Goal: Task Accomplishment & Management: Complete application form

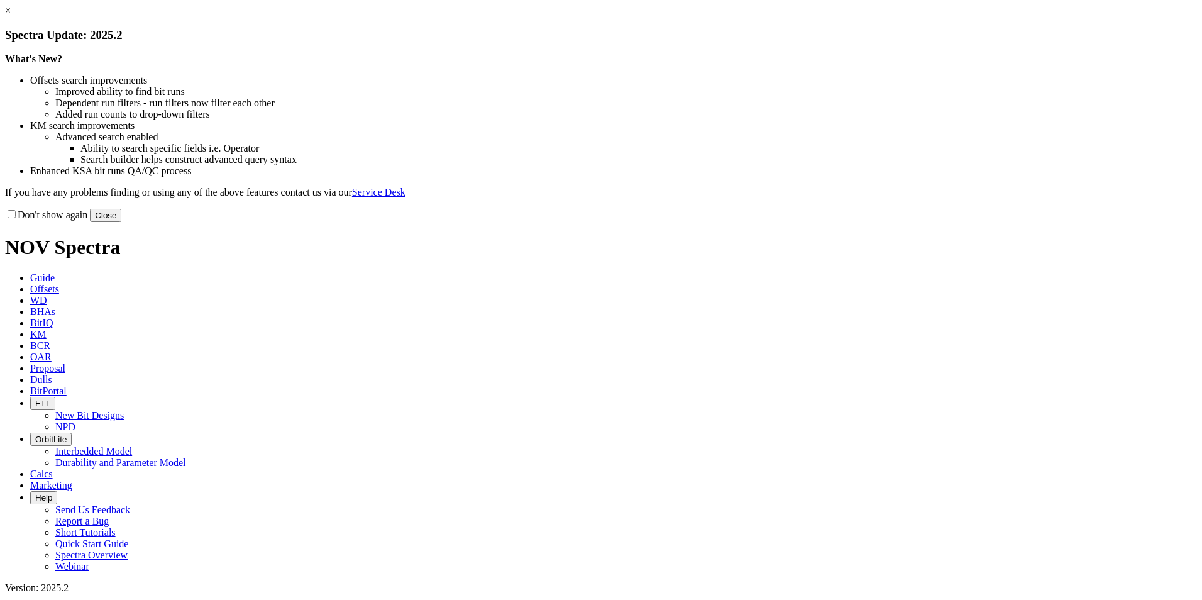
click at [121, 222] on button "Close" at bounding box center [105, 215] width 31 height 13
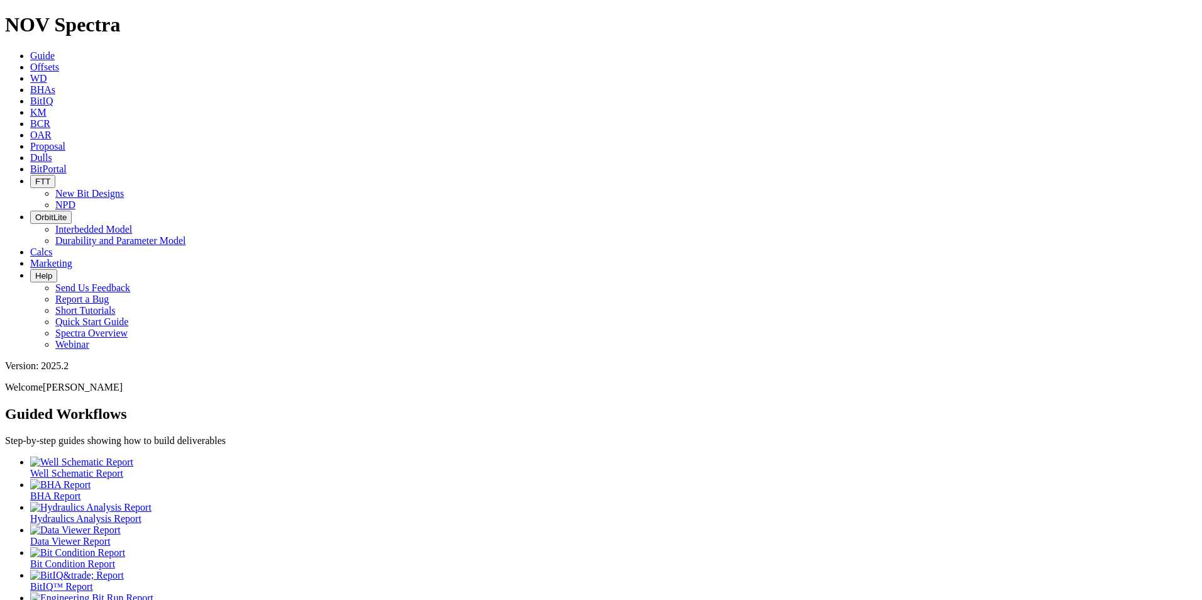
click at [65, 141] on span "Proposal" at bounding box center [47, 146] width 35 height 11
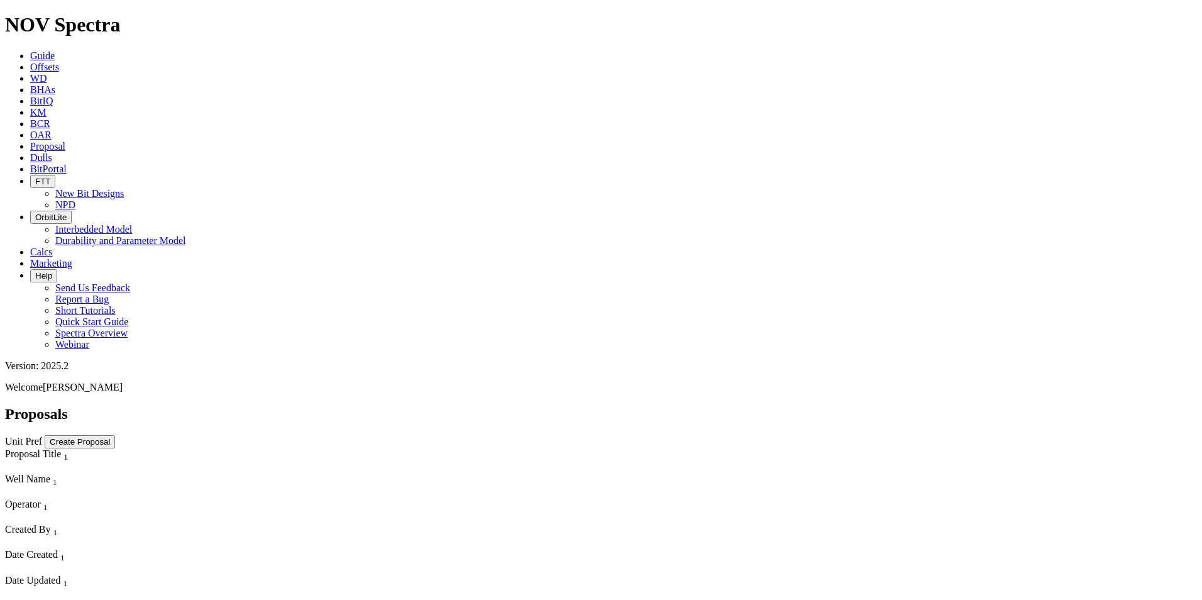
click at [115, 435] on button "Create Proposal" at bounding box center [80, 441] width 70 height 13
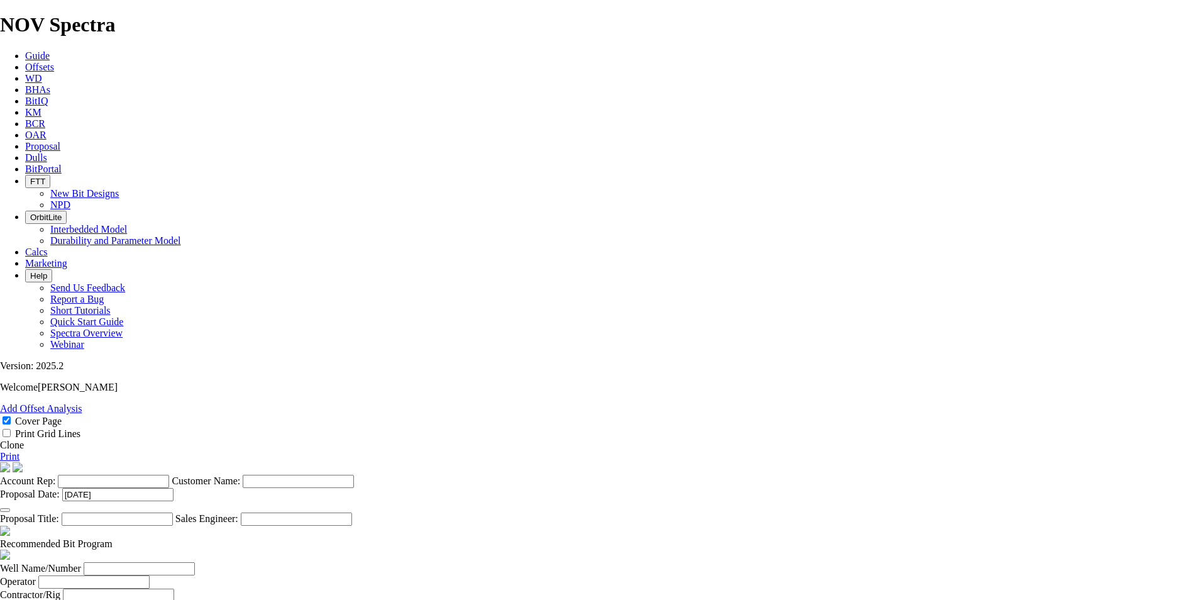
click at [169, 475] on input "Account Rep:" at bounding box center [113, 481] width 111 height 13
type input "[PERSON_NAME]"
click at [354, 475] on input "Customer Name:" at bounding box center [298, 481] width 111 height 13
type input "Neset Consulting"
click at [173, 512] on input "Proposal Title:" at bounding box center [117, 518] width 111 height 13
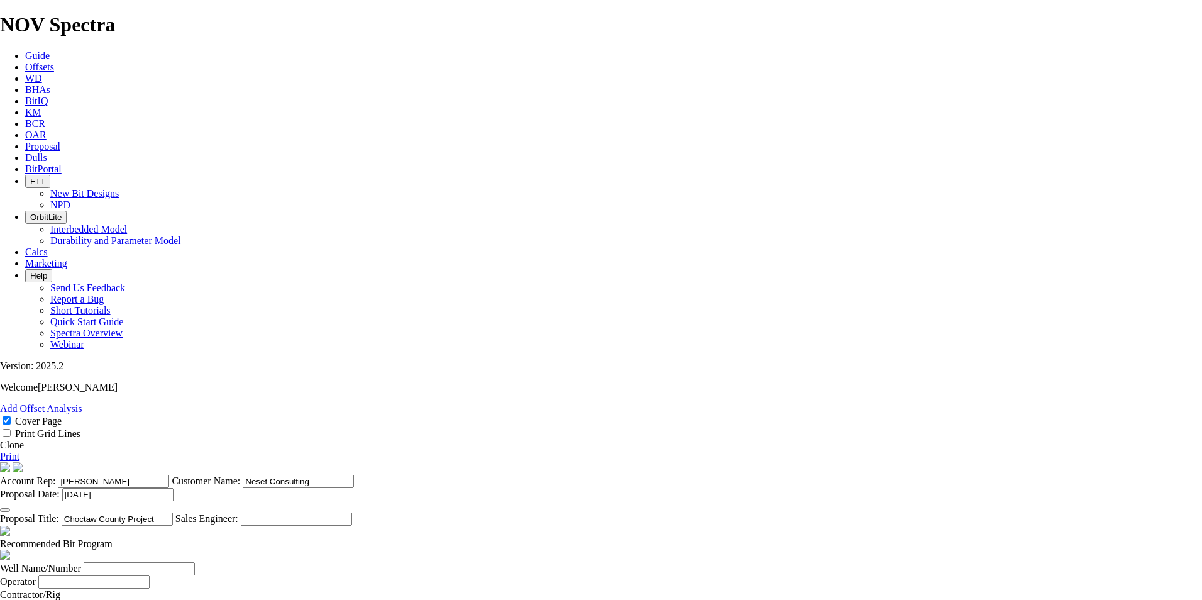
type input "Choctaw County Project"
click at [352, 512] on input "Sales Engineer:" at bounding box center [296, 518] width 111 height 13
type input "[PERSON_NAME]"
drag, startPoint x: 646, startPoint y: 509, endPoint x: 550, endPoint y: 501, distance: 96.6
click at [550, 501] on section "Account Rep: [PERSON_NAME] Customer Name: Neset Consulting Proposal Date: [DATE…" at bounding box center [601, 494] width 1202 height 64
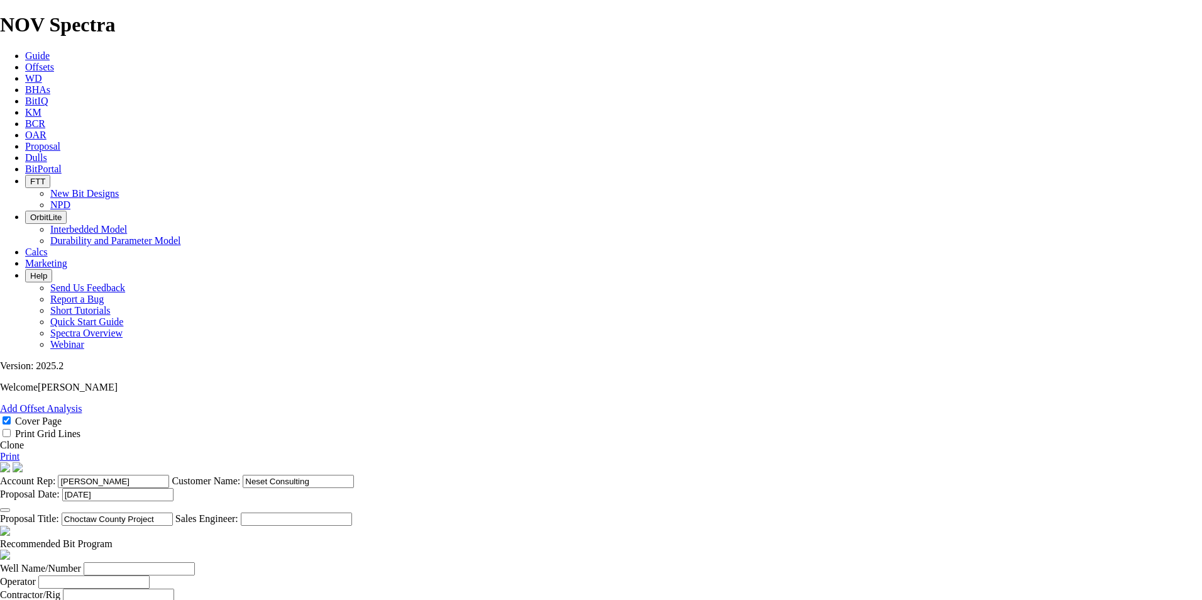
scroll to position [314, 0]
click at [195, 562] on input "Well Name/Number" at bounding box center [139, 568] width 111 height 13
type input "TBD"
click at [380, 526] on header "Recommended Bit Program" at bounding box center [601, 544] width 1202 height 36
click at [150, 575] on input "Operator" at bounding box center [93, 581] width 111 height 13
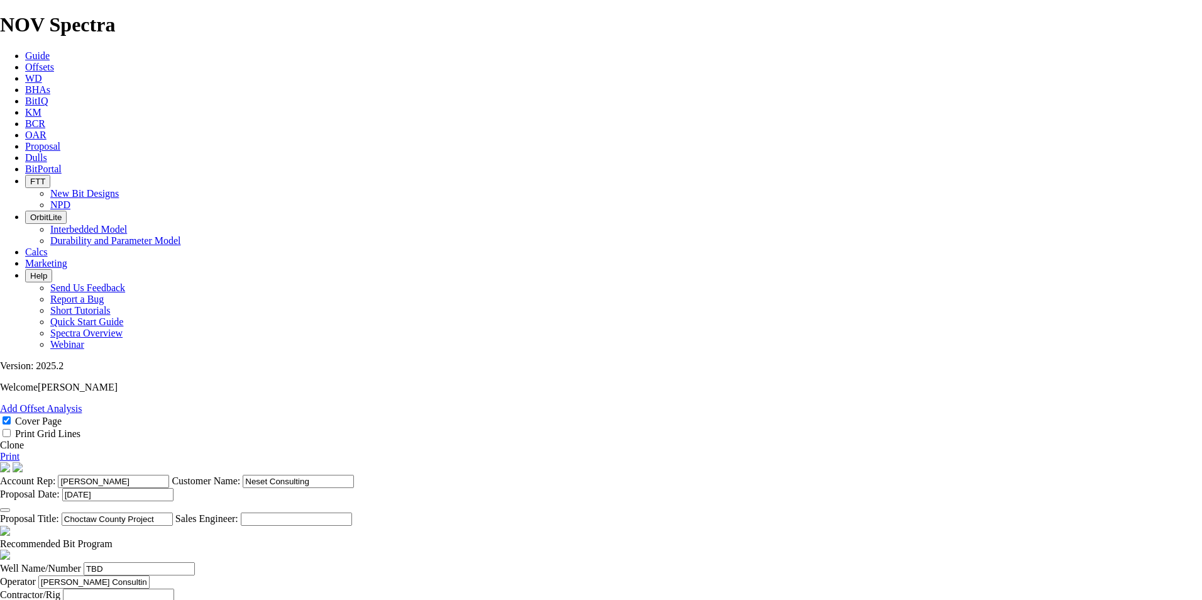
type input "[PERSON_NAME] Consulting"
type input "[PERSON_NAME]"
type input "[PHONE_NUMBER]"
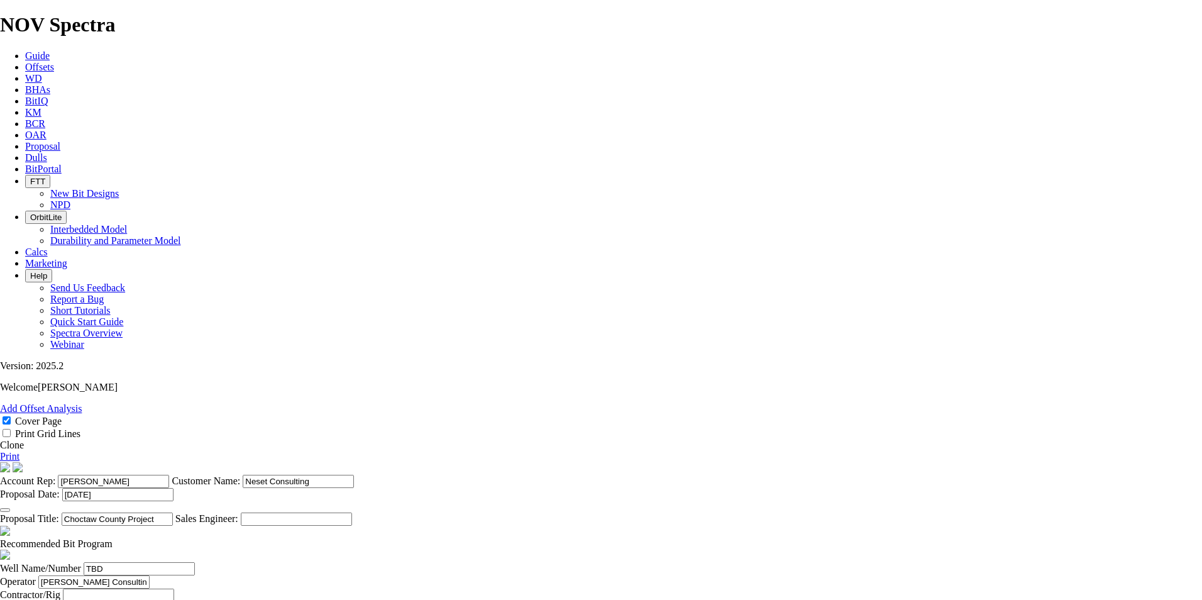
type input "Waynesboro"
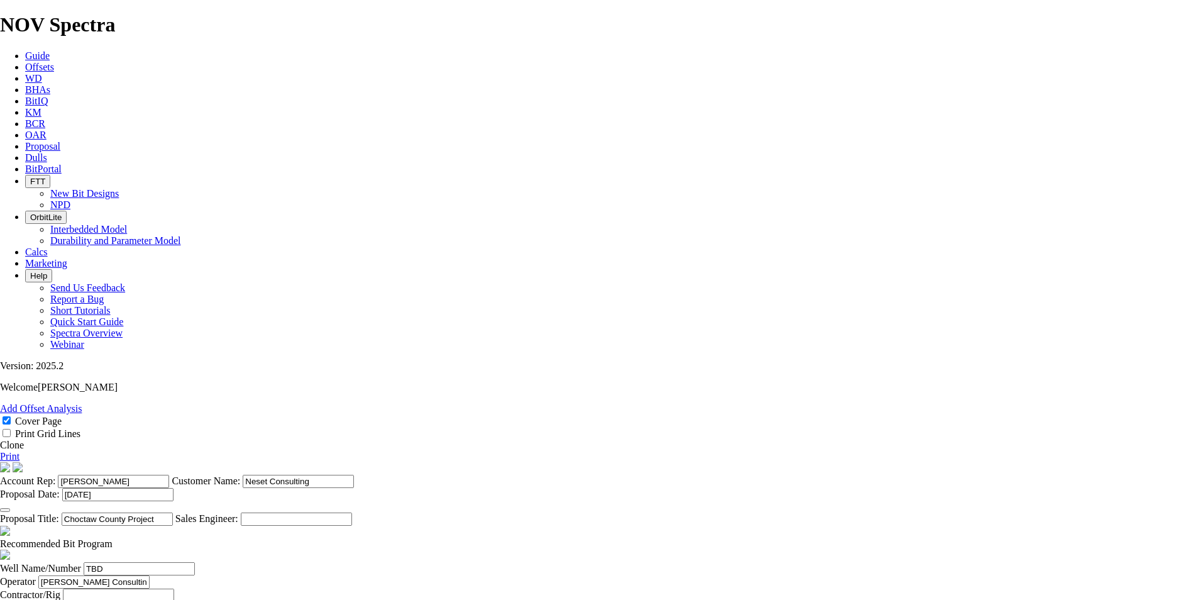
type input "[PERSON_NAME]"
type input "Waynesboro"
type input "[PERSON_NAME]"
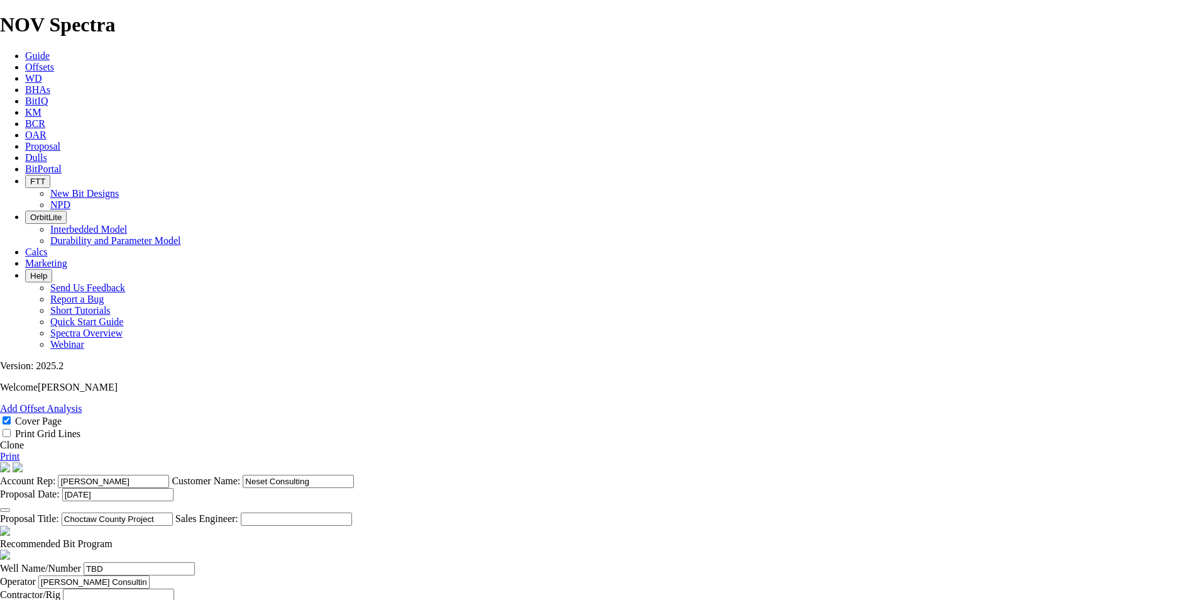
type input "6014986528"
type input "Montserrat"
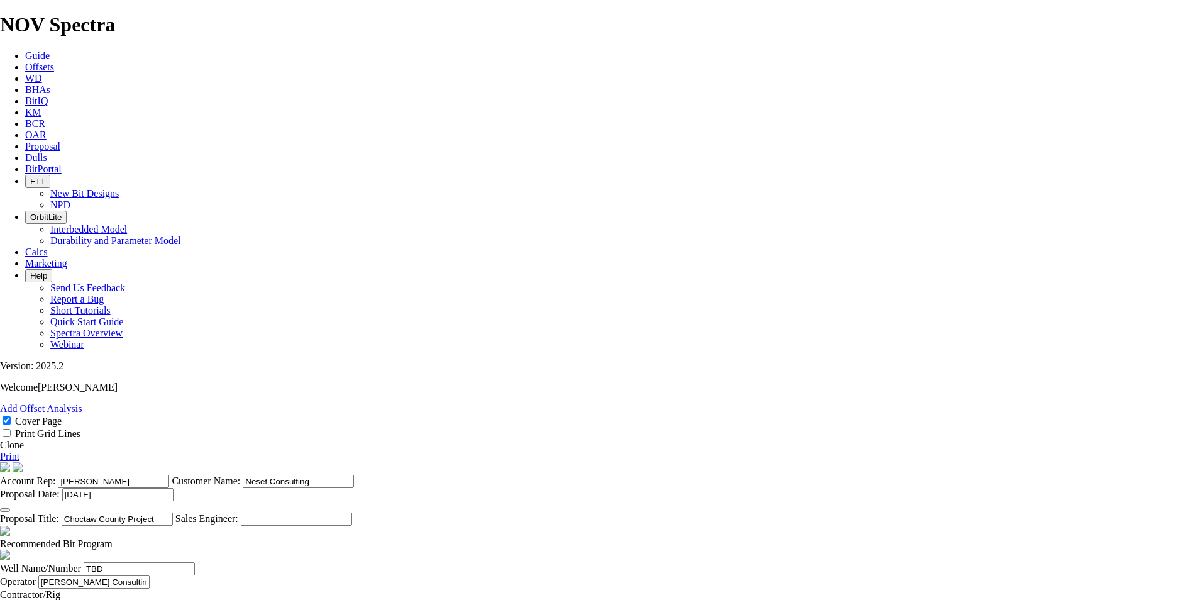
type input "[PHONE_NUMBER]"
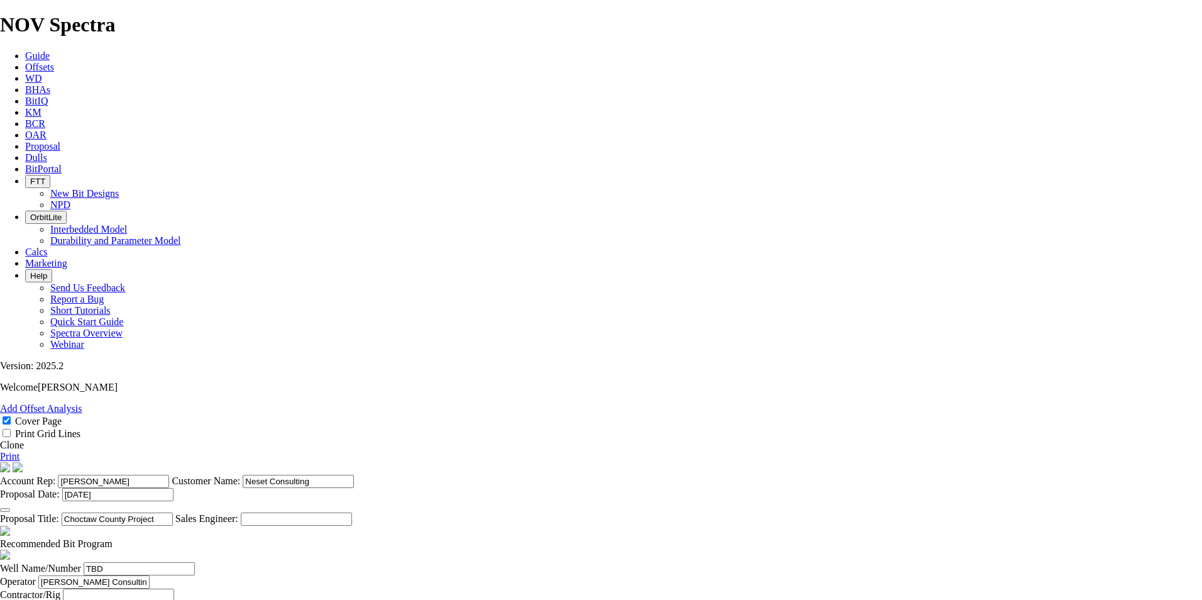
type input "[DATE]"
type input "TBD"
select select "field"
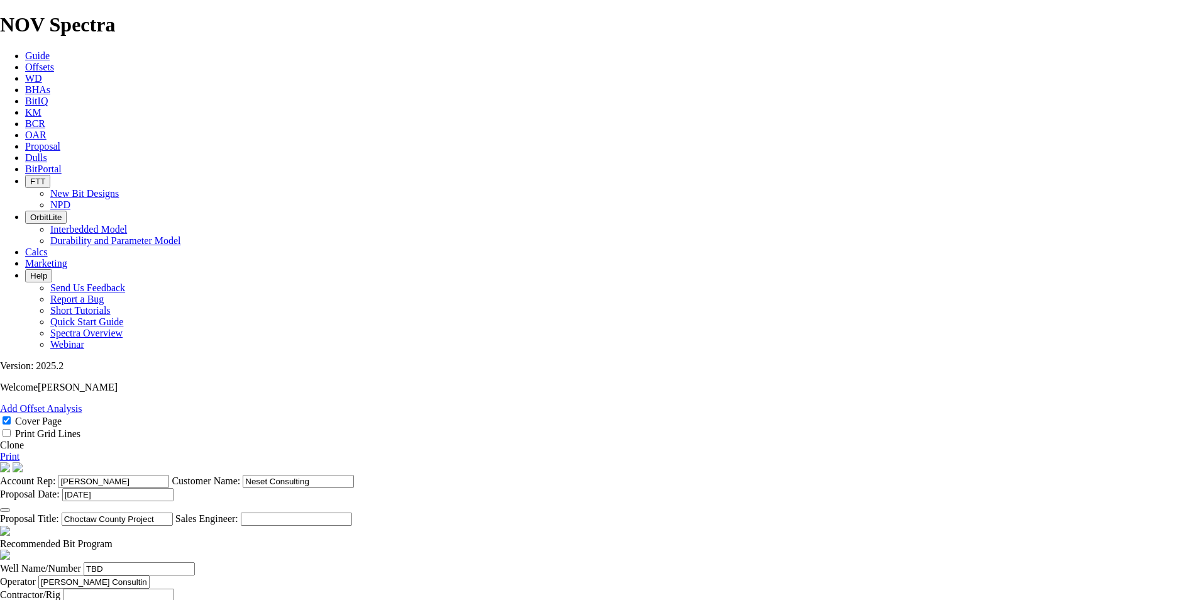
click at [166, 599] on input "Prepared For" at bounding box center [110, 608] width 111 height 13
type input "[PERSON_NAME]"
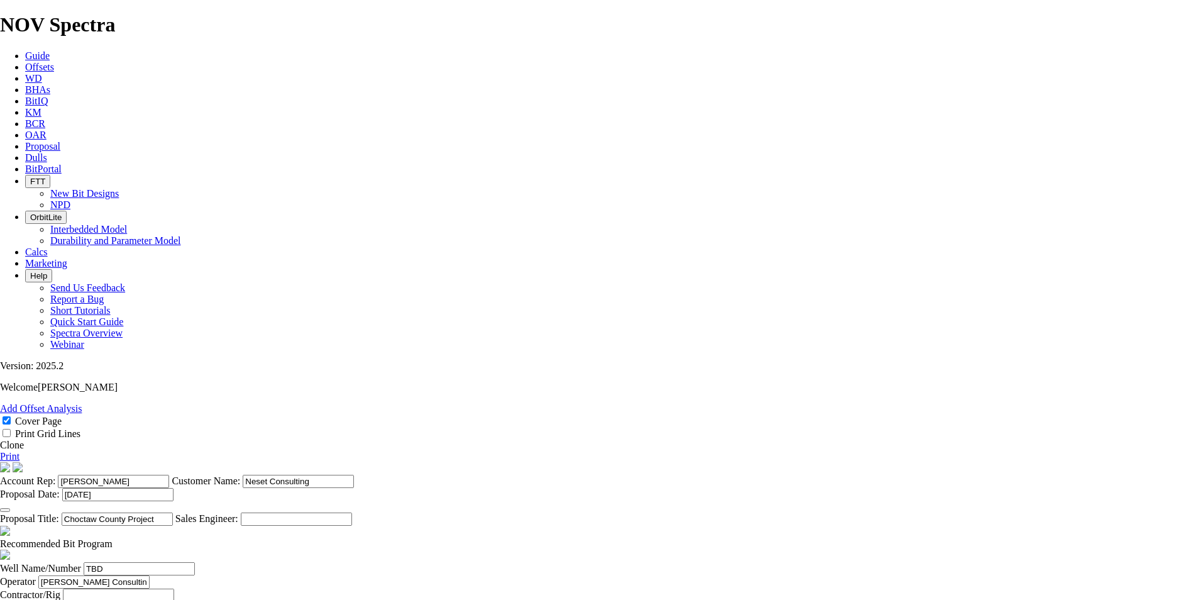
type input "Choctaw"
drag, startPoint x: 878, startPoint y: 344, endPoint x: 822, endPoint y: 341, distance: 56.1
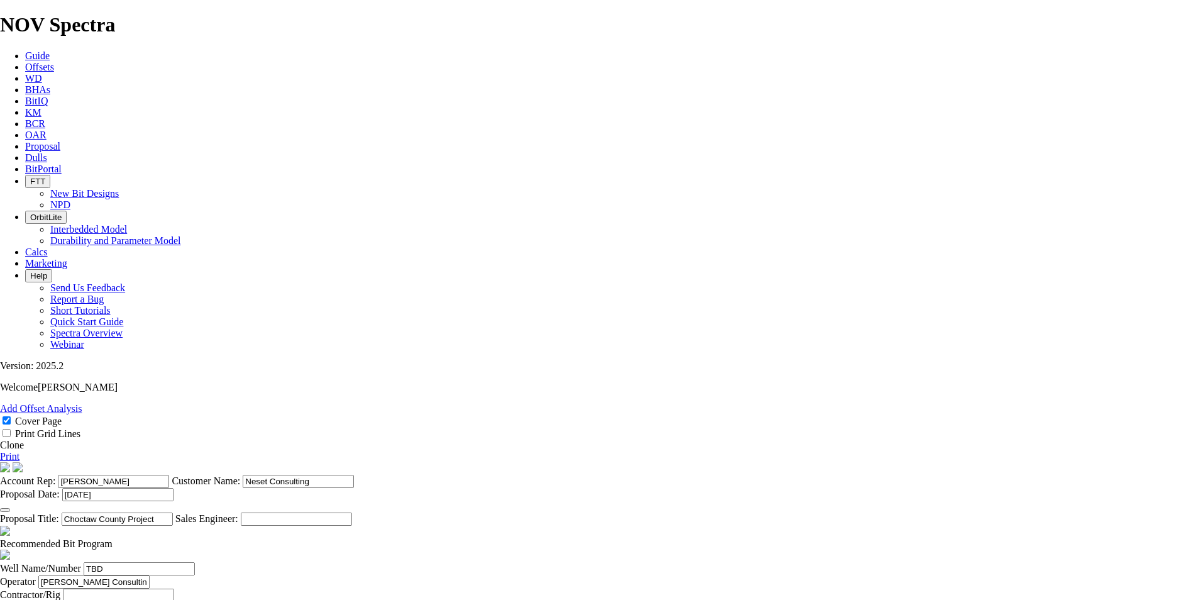
type input "M"
type input "[US_STATE]"
click at [113, 538] on span at bounding box center [113, 543] width 0 height 11
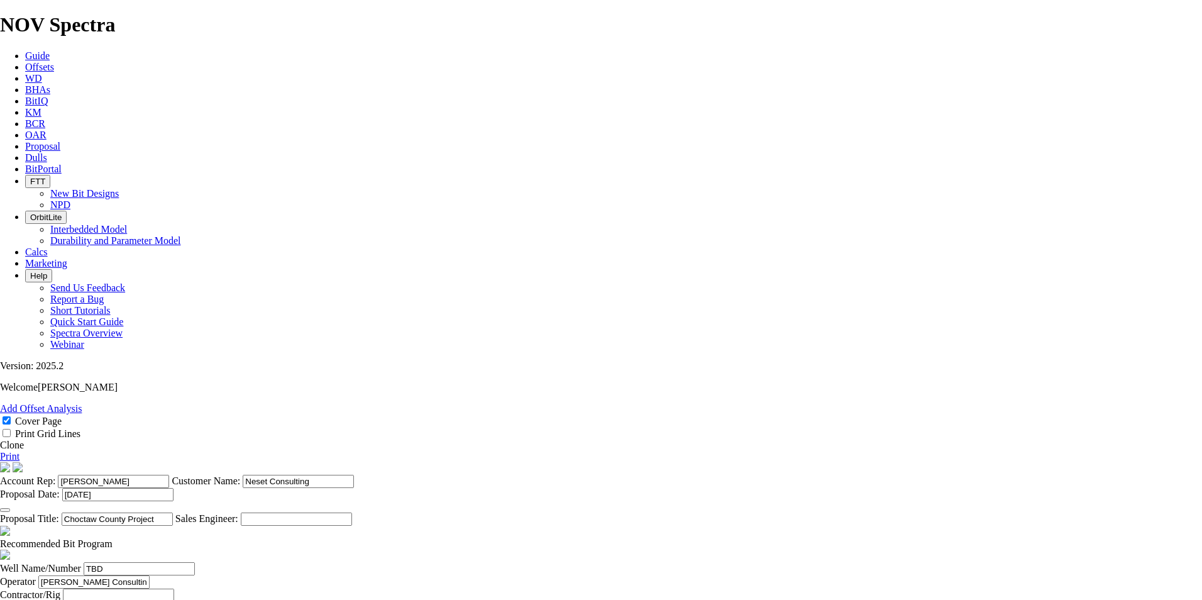
checkbox input "true"
checkbox input "false"
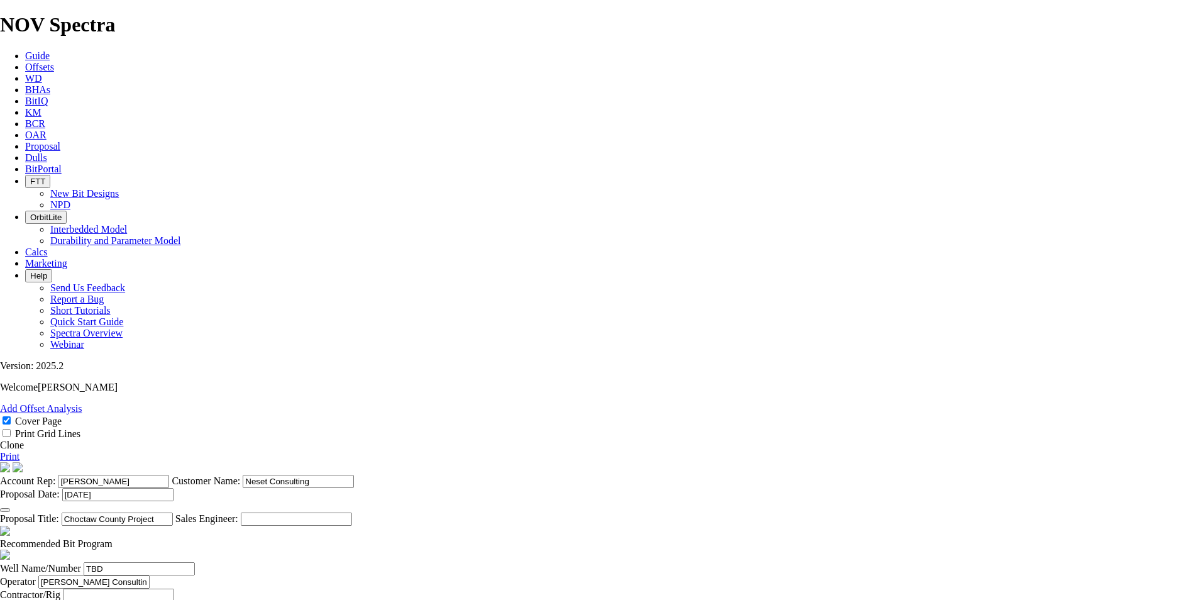
checkbox input "false"
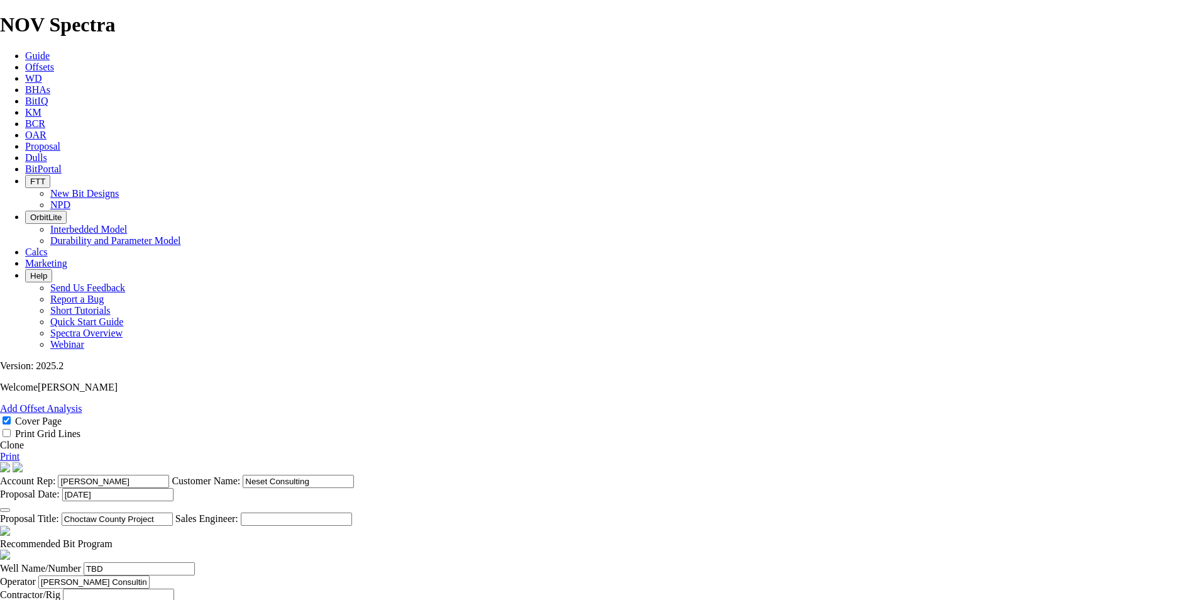
checkbox input "false"
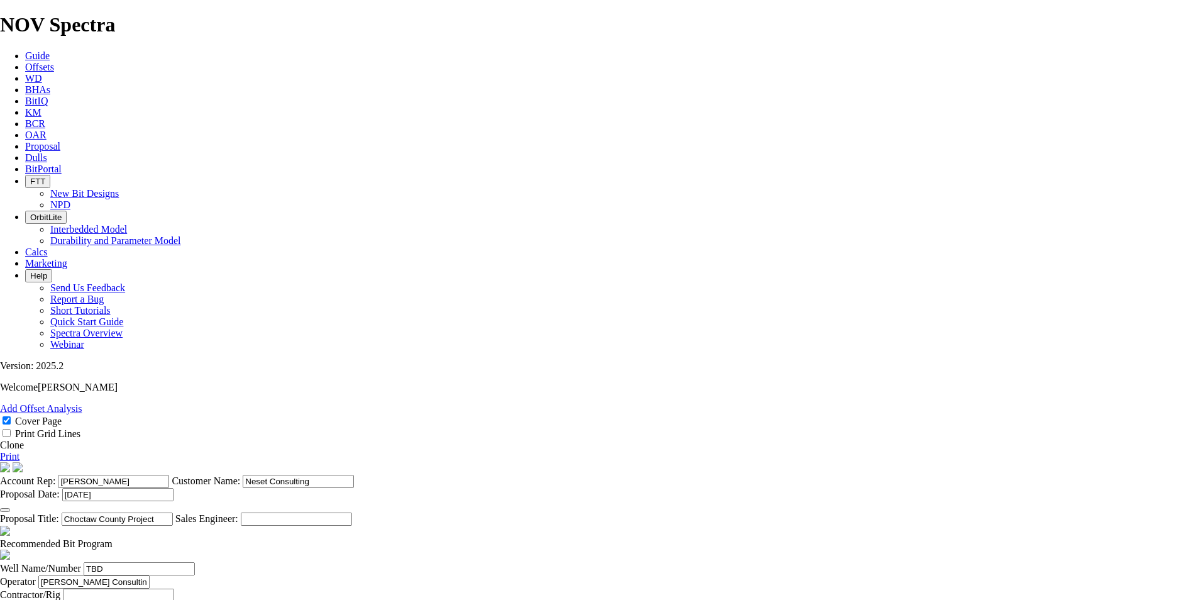
type input "1"
type input "17.5"
type input "TK76"
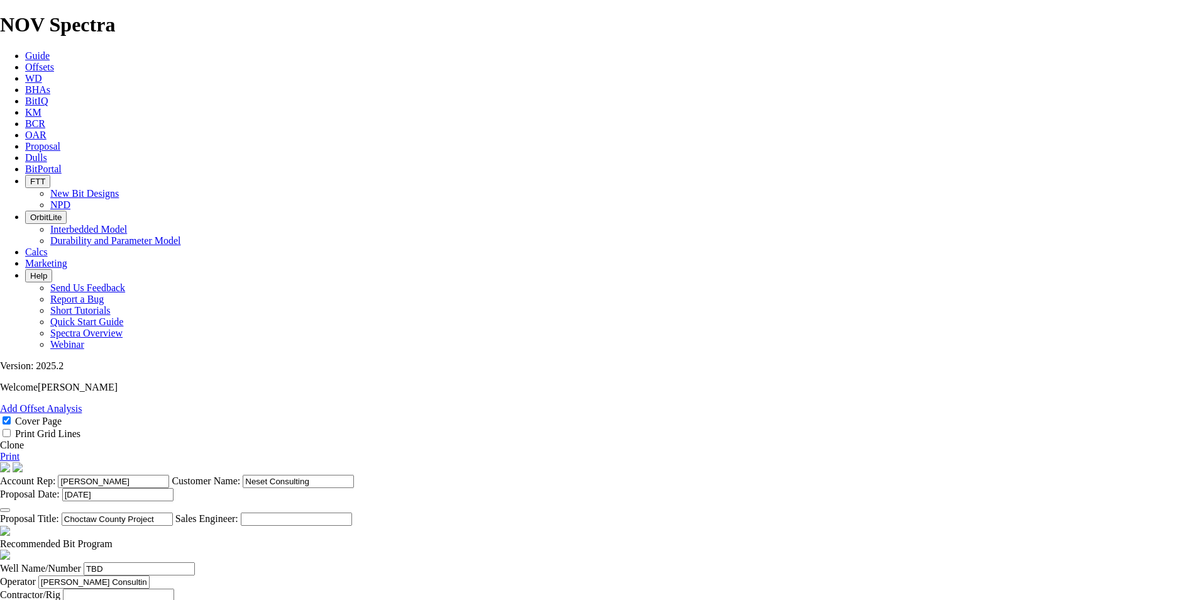
type input "2"
type input "12.25"
type input "TK76"
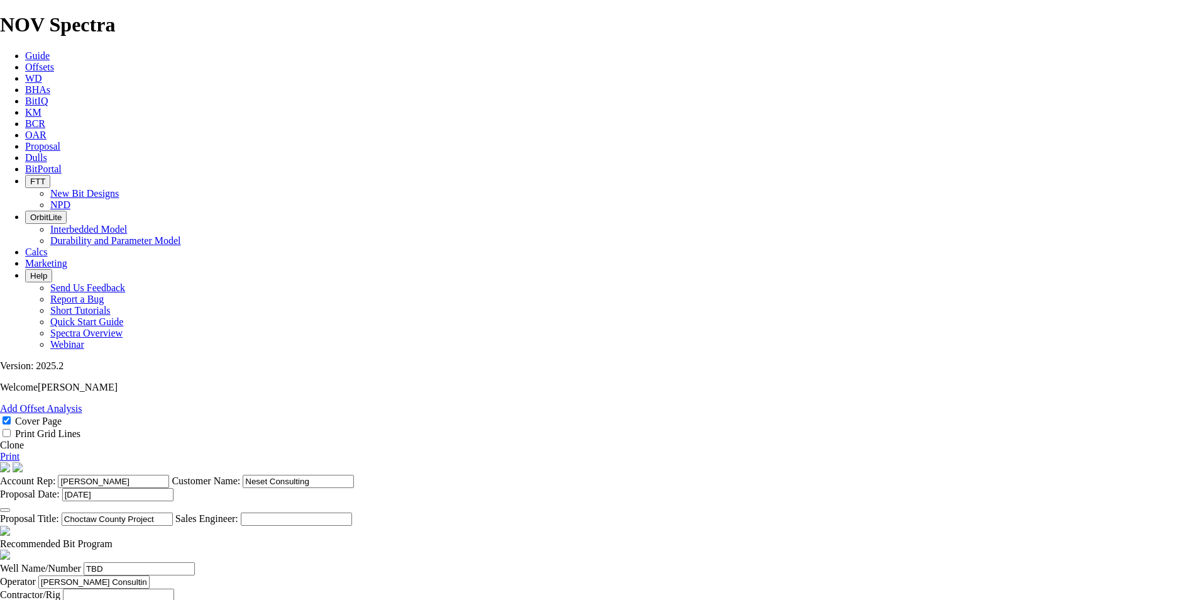
type input "2b"
type input "12.25"
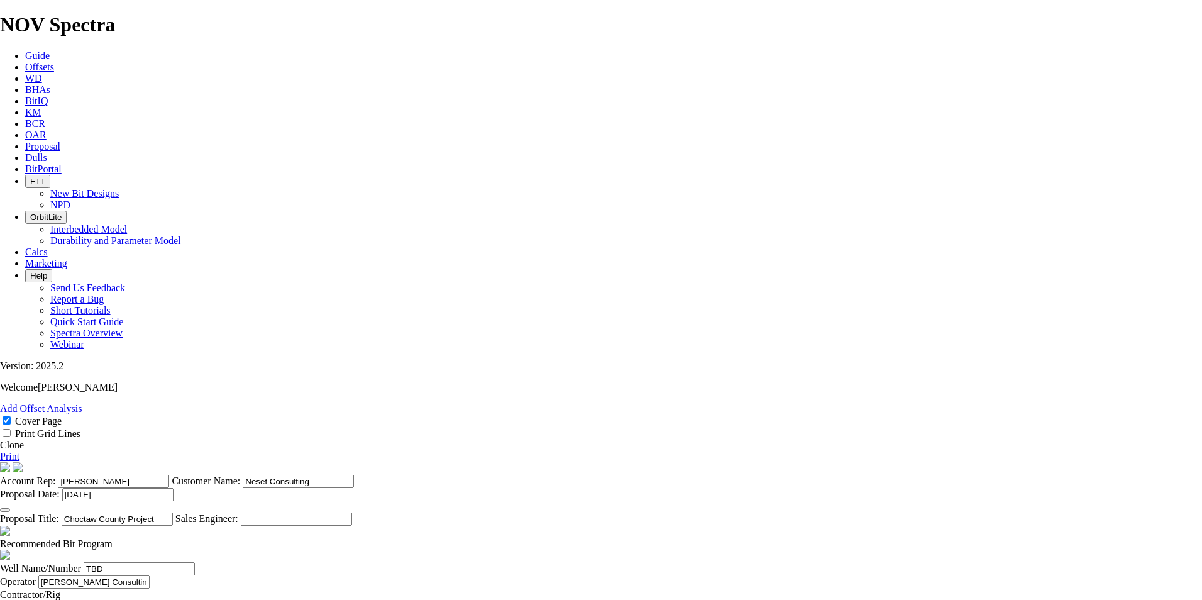
type input "TK73"
type input "Backup Bit"
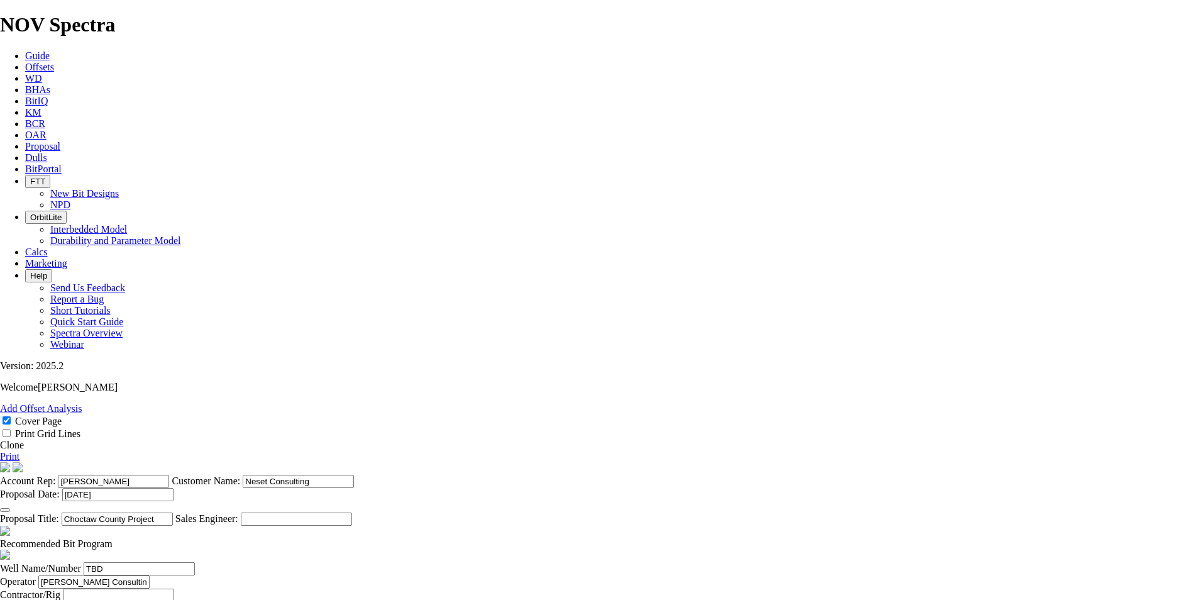
type input "3"
type input "8.5"
type input "TK63"
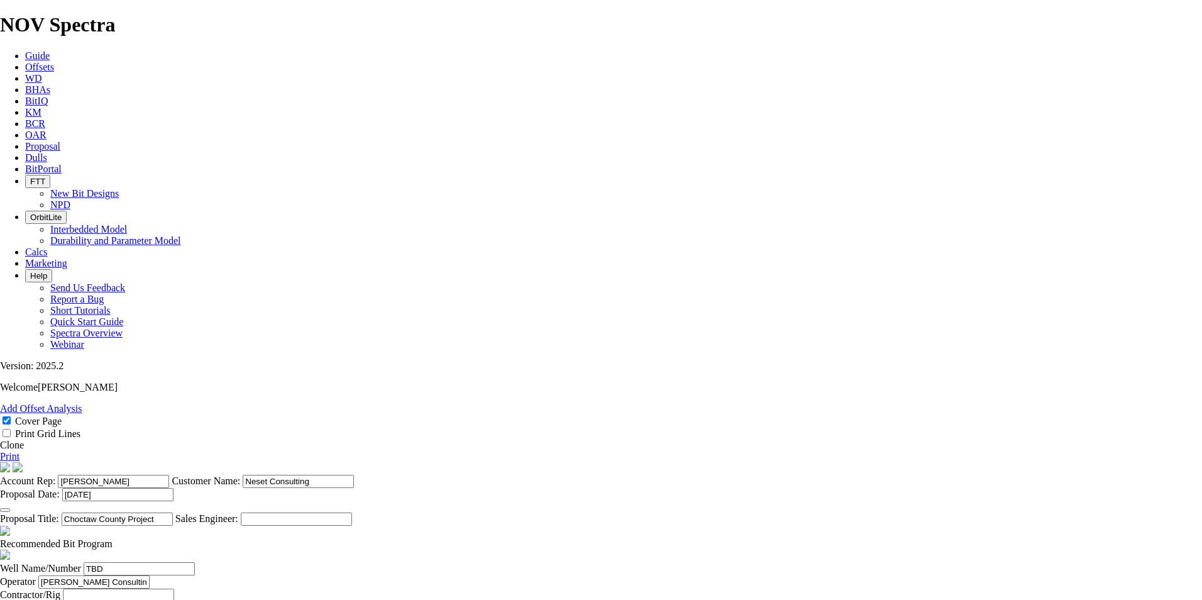
type input "4"
type input "8.5"
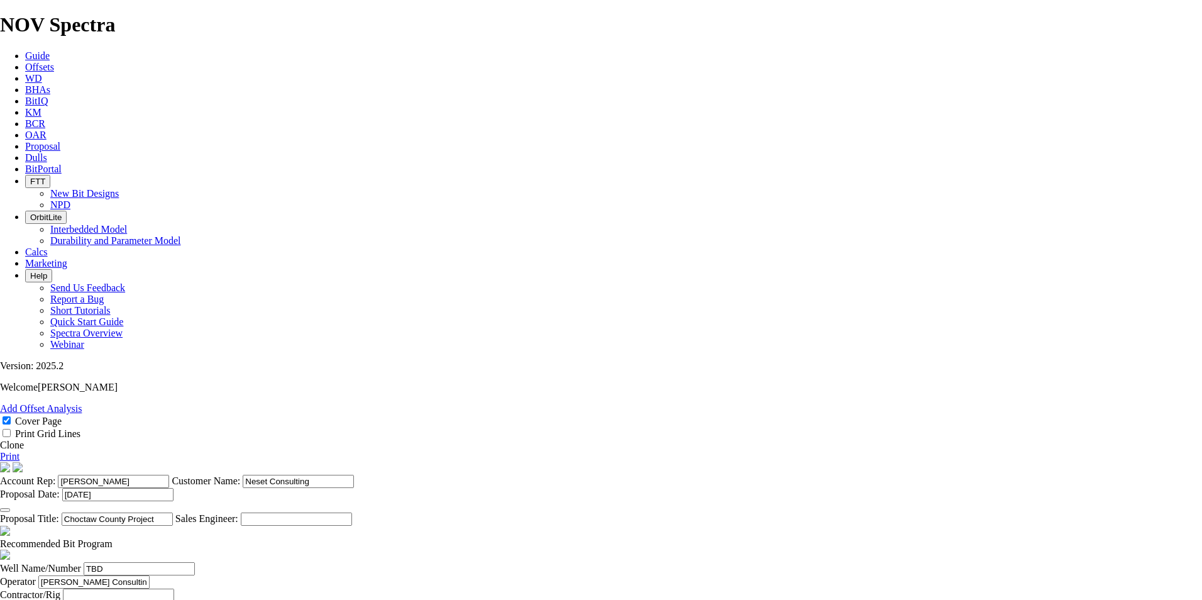
type input "TK73"
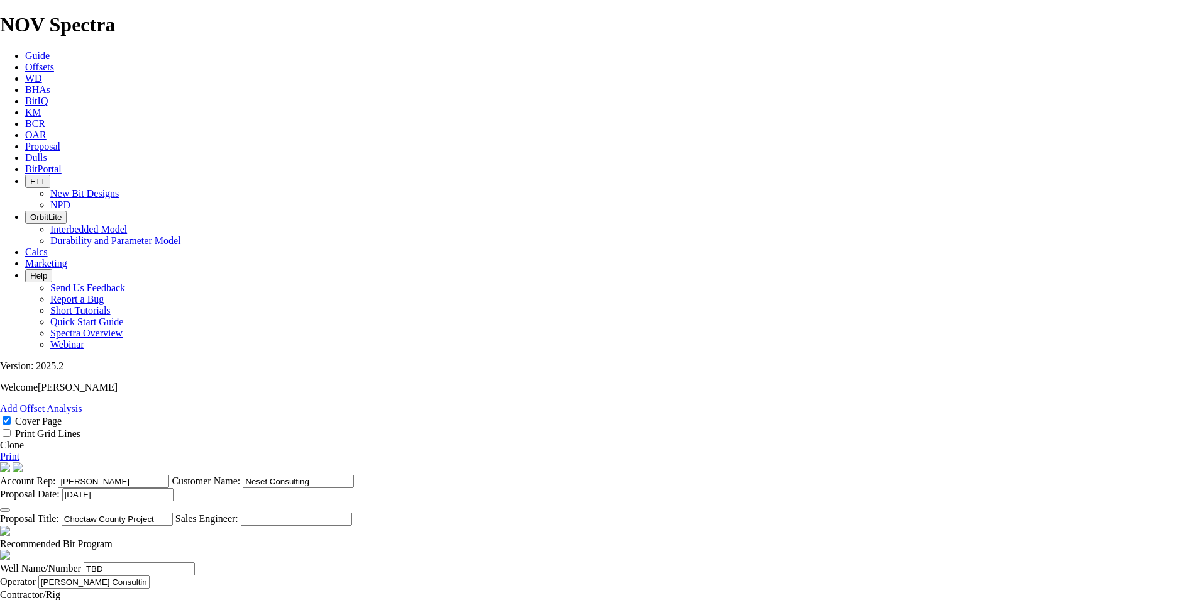
type input "5"
type input "8.5"
type input "TK73"
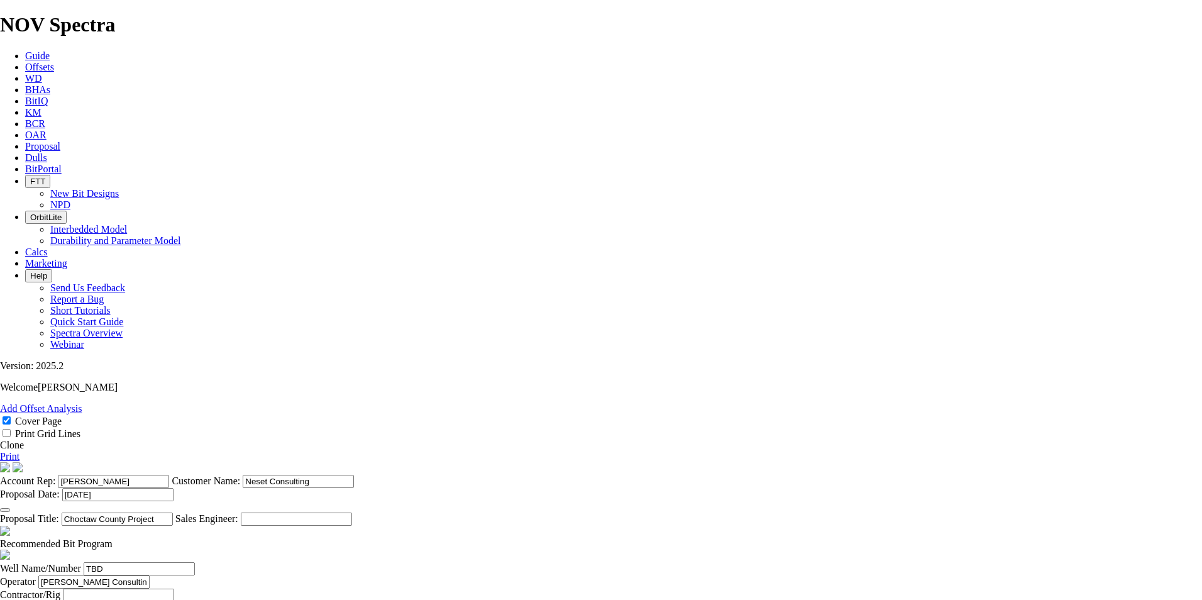
type input "15000"
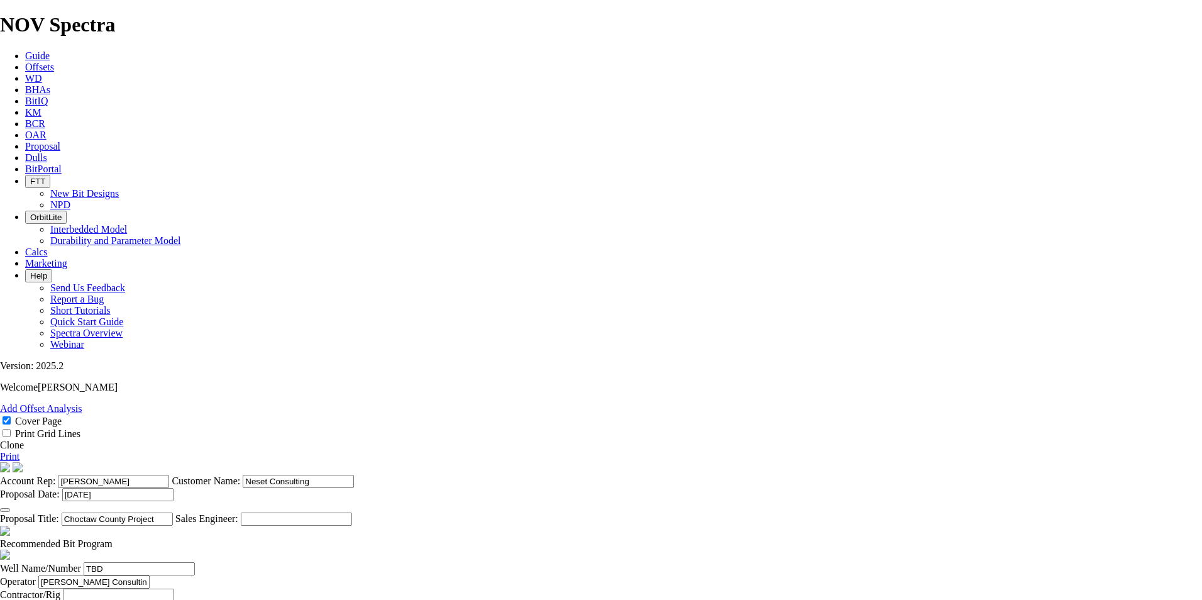
type input "14000"
type input "10000"
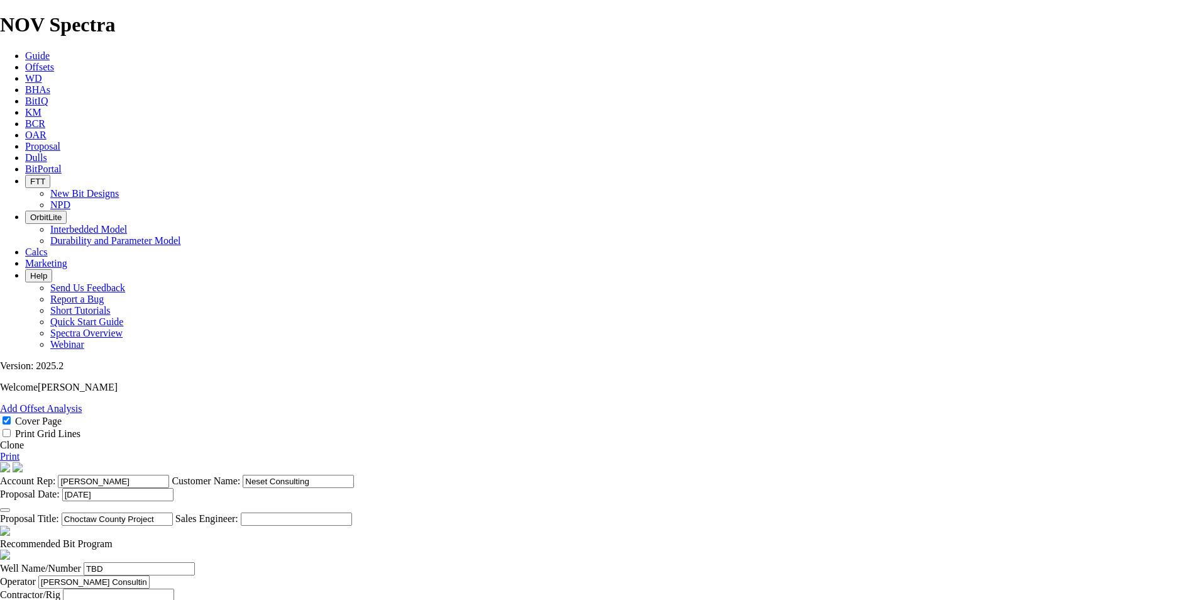
type input "10000"
type input "900"
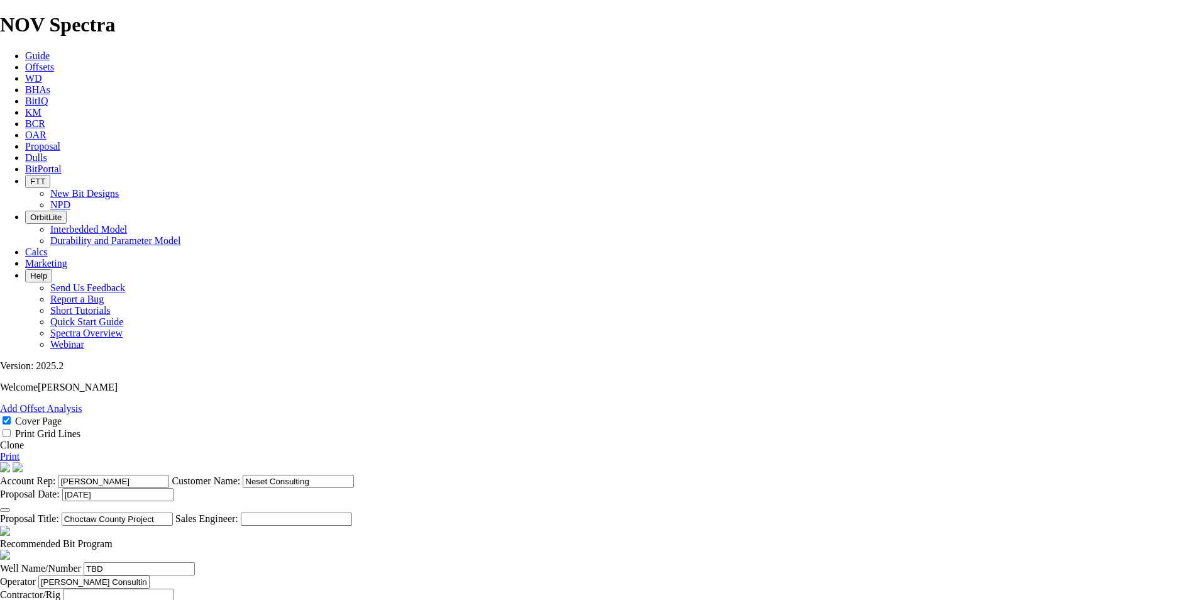
type input "900"
drag, startPoint x: 602, startPoint y: 229, endPoint x: 607, endPoint y: 234, distance: 6.7
type input "20"
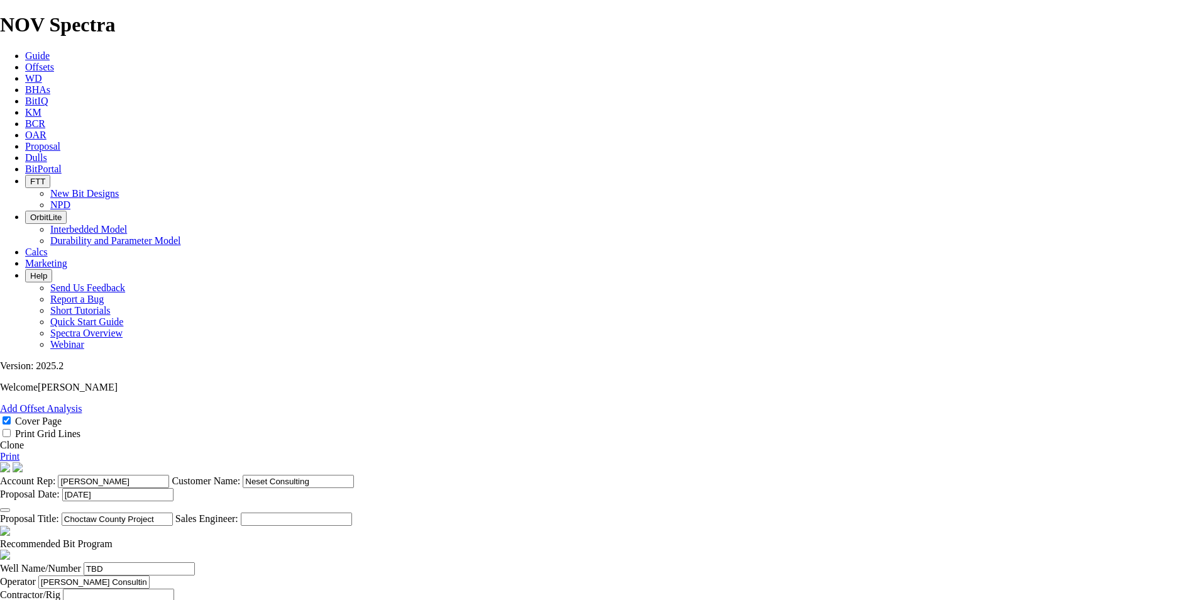
type input "45"
type input "10"
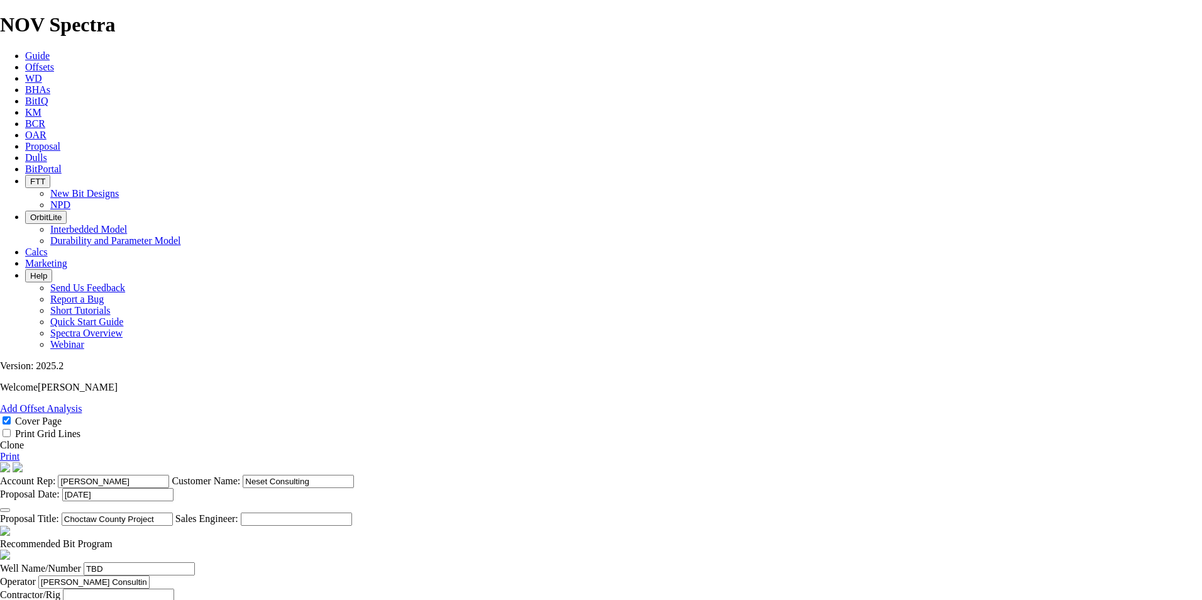
type input "3770"
type input "2870"
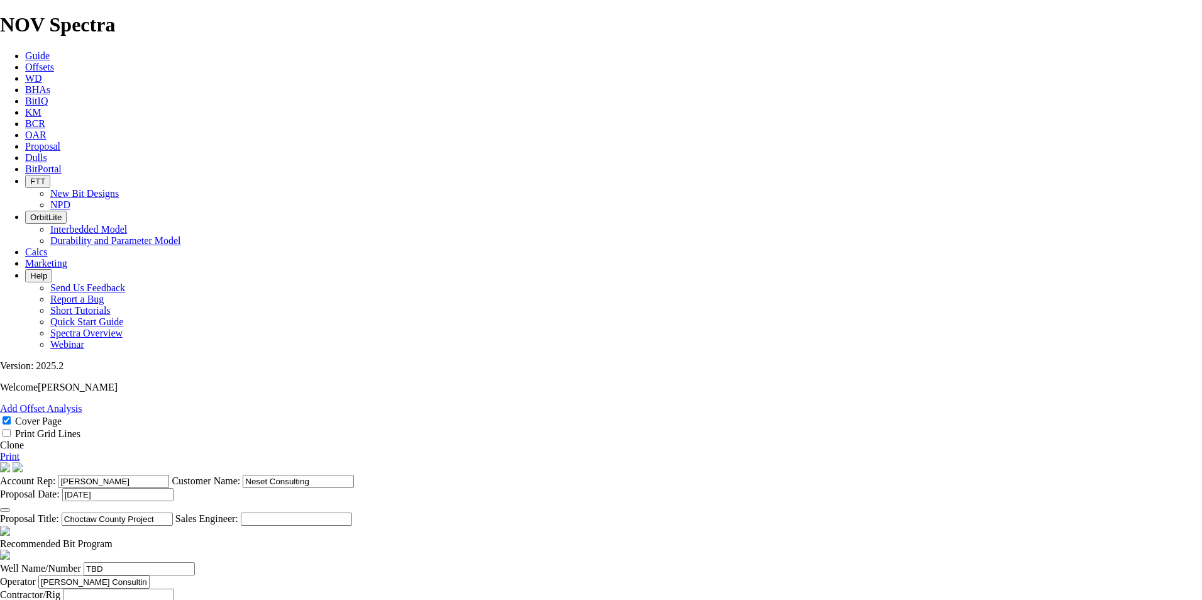
type input "60"
type input "47.8"
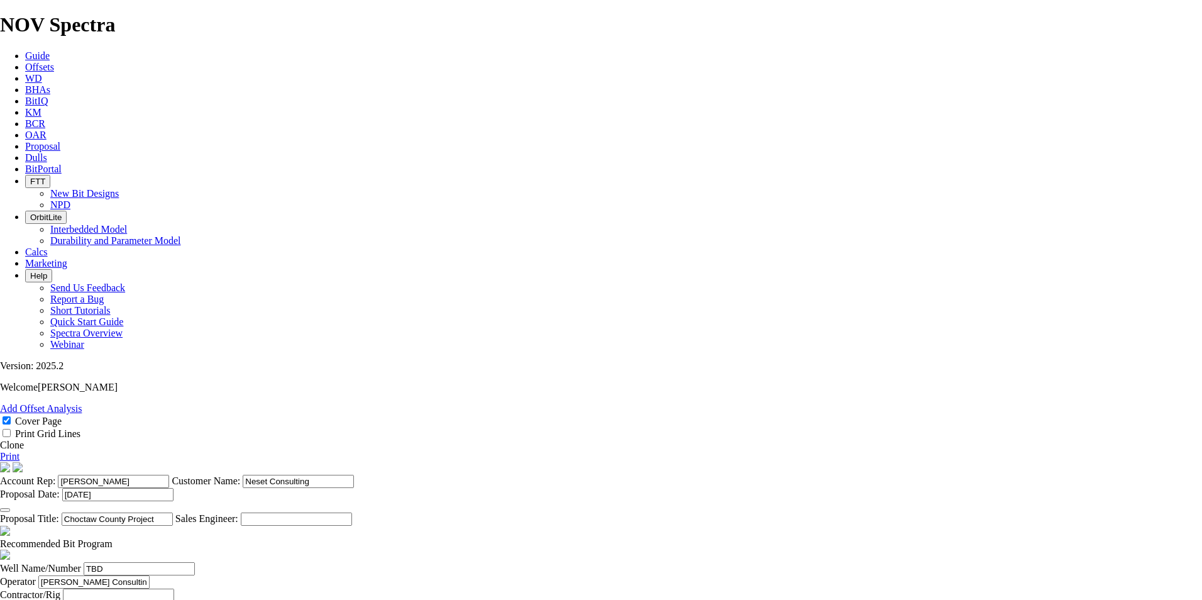
type input "10"
type input "6200"
drag, startPoint x: 511, startPoint y: 292, endPoint x: 468, endPoint y: 288, distance: 42.9
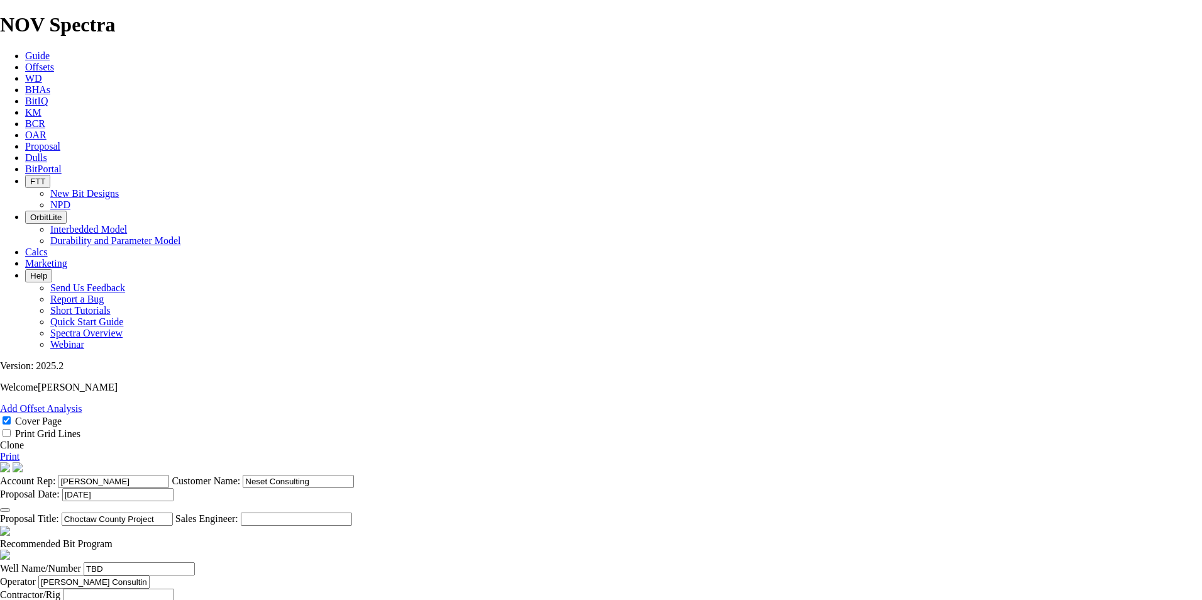
type input "6200"
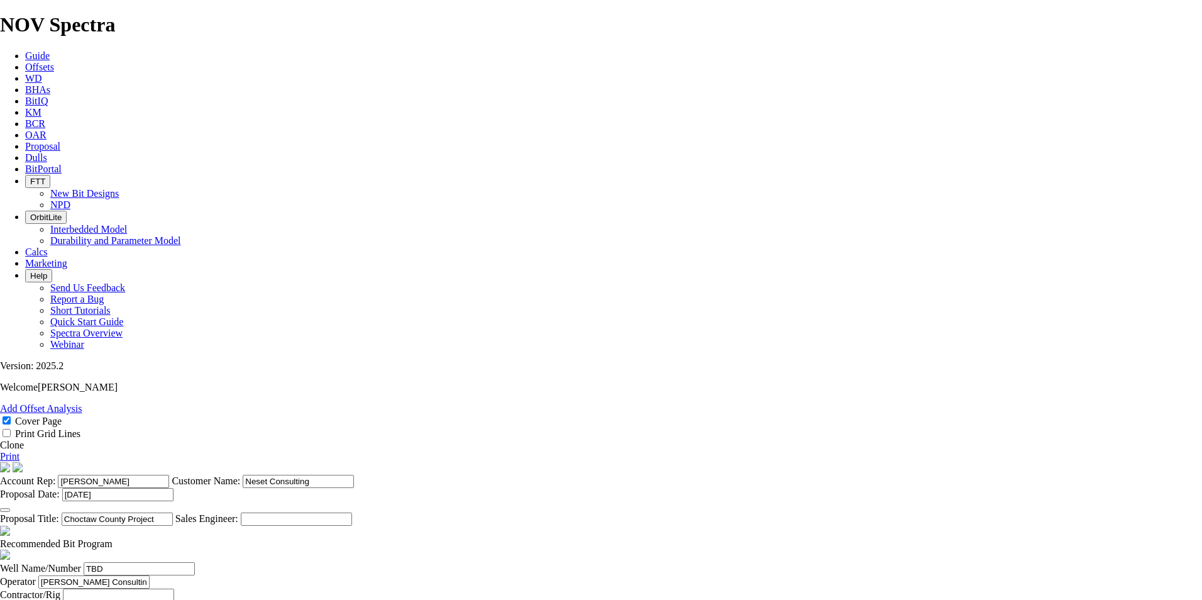
type input "2430"
type input "2.55"
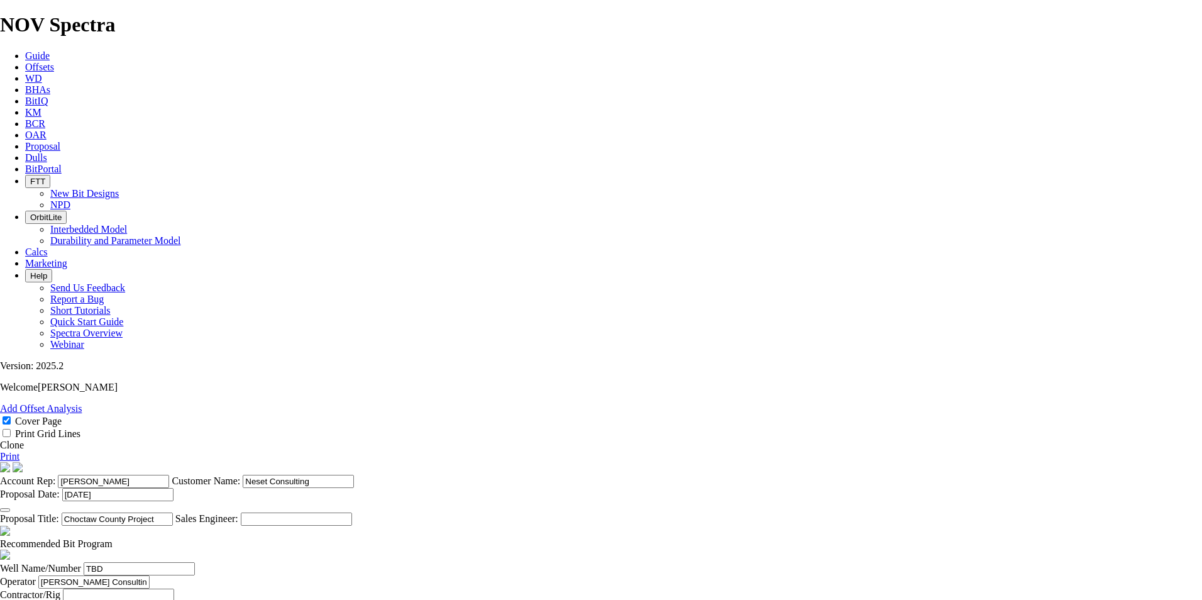
drag, startPoint x: 700, startPoint y: 324, endPoint x: 645, endPoint y: 324, distance: 56.0
type input "26.9"
drag, startPoint x: 637, startPoint y: 318, endPoint x: 597, endPoint y: 318, distance: 40.2
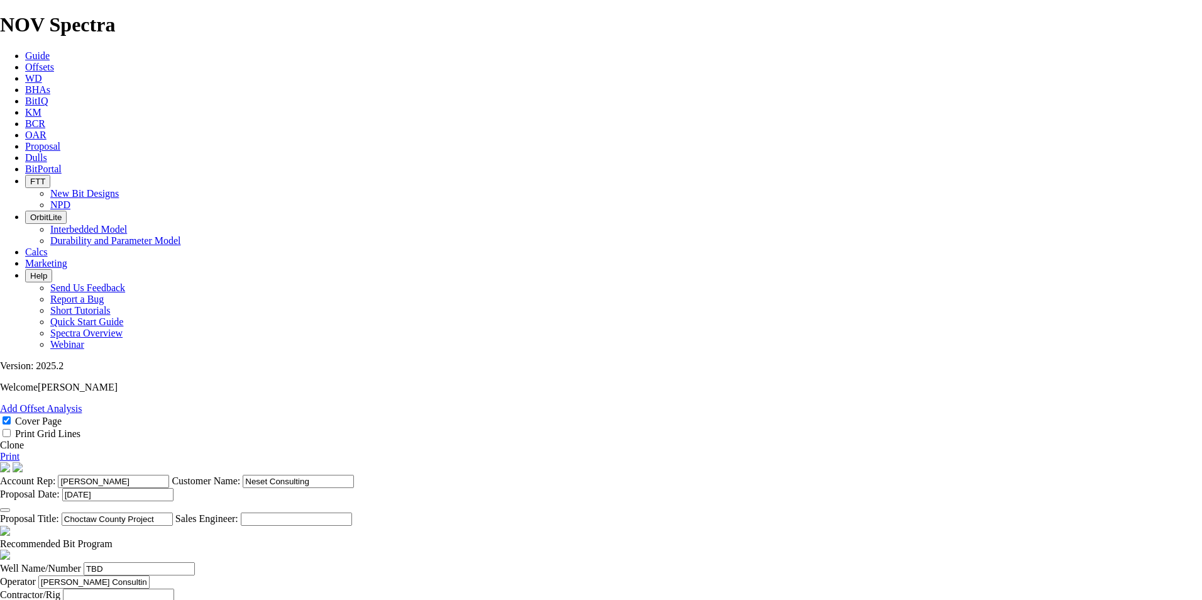
drag, startPoint x: 578, startPoint y: 321, endPoint x: 524, endPoint y: 320, distance: 54.7
type input "2430"
drag, startPoint x: 697, startPoint y: 319, endPoint x: 644, endPoint y: 319, distance: 52.8
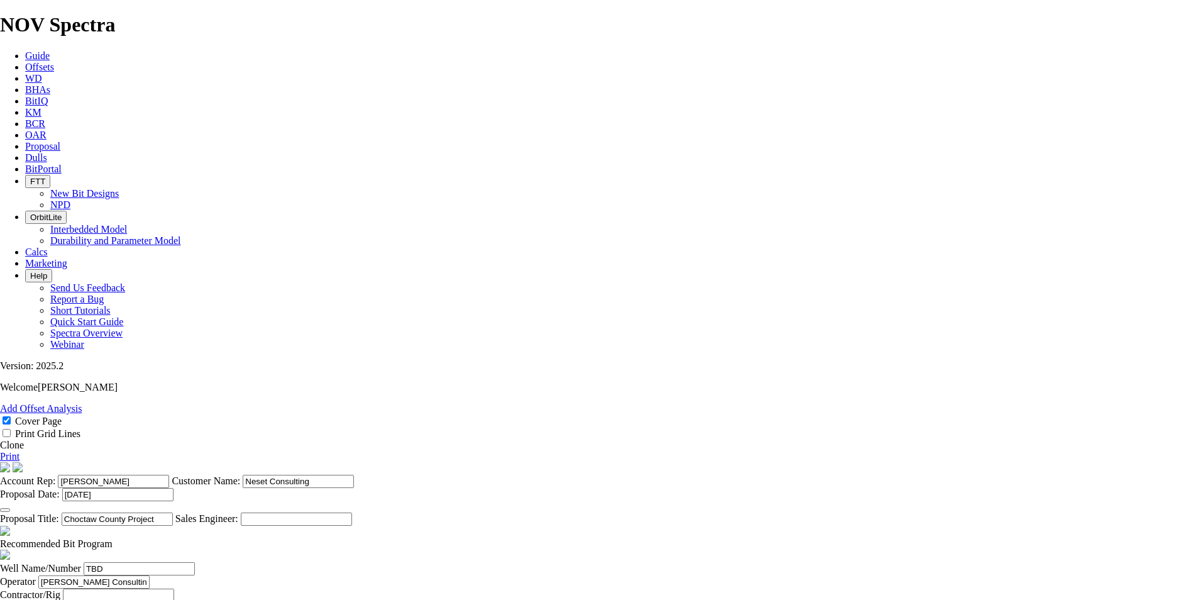
drag, startPoint x: 634, startPoint y: 319, endPoint x: 551, endPoint y: 316, distance: 83.1
type input "84"
drag, startPoint x: 683, startPoint y: 322, endPoint x: 691, endPoint y: 324, distance: 8.0
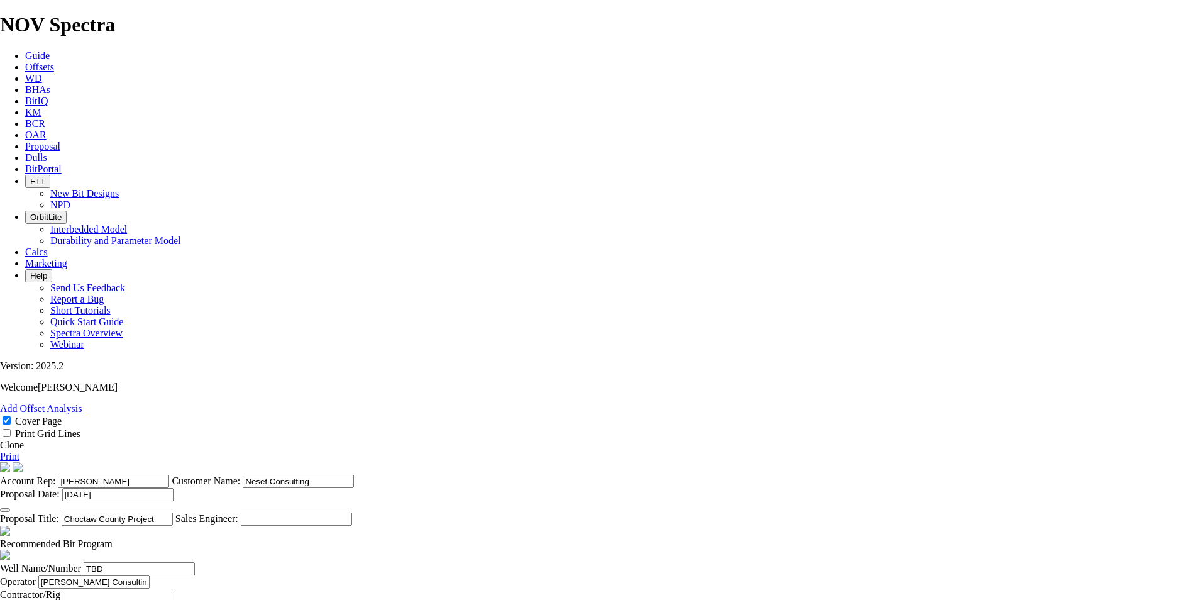
type input "28.9"
type input "10"
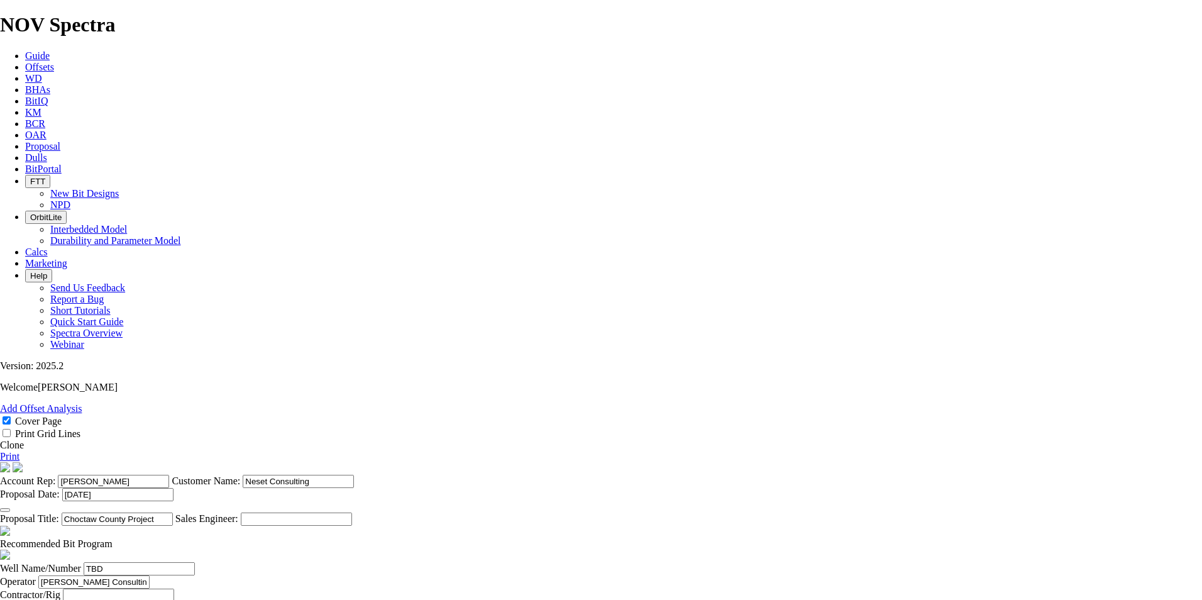
type input "8000"
type input "1800"
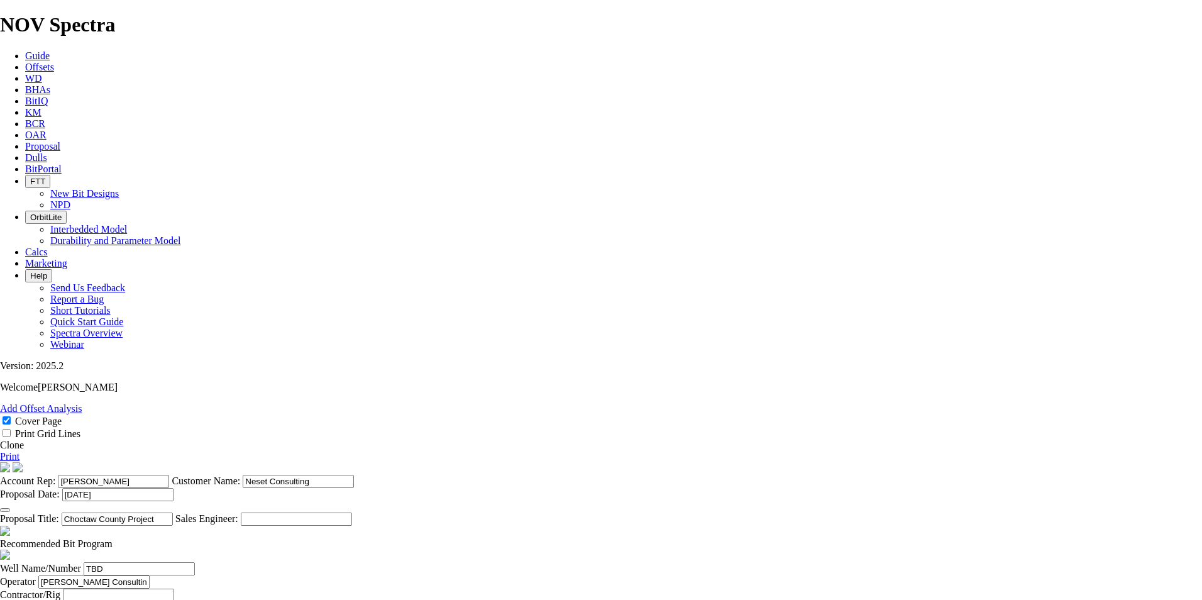
type input "80"
type input "22.5"
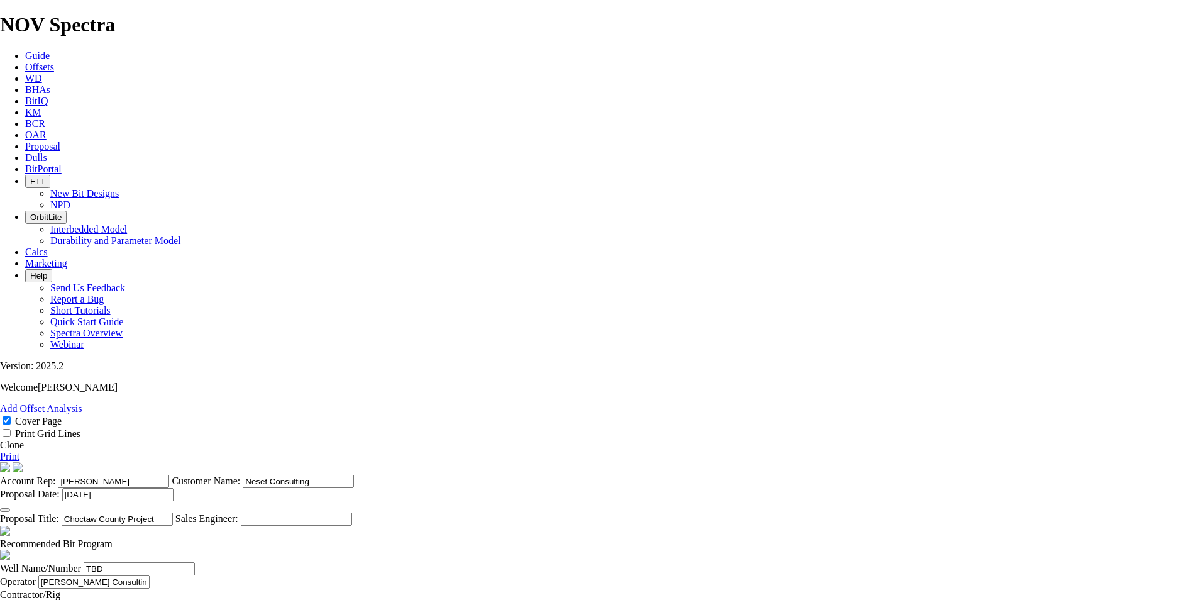
type input "10"
type input "10000"
type input "2000"
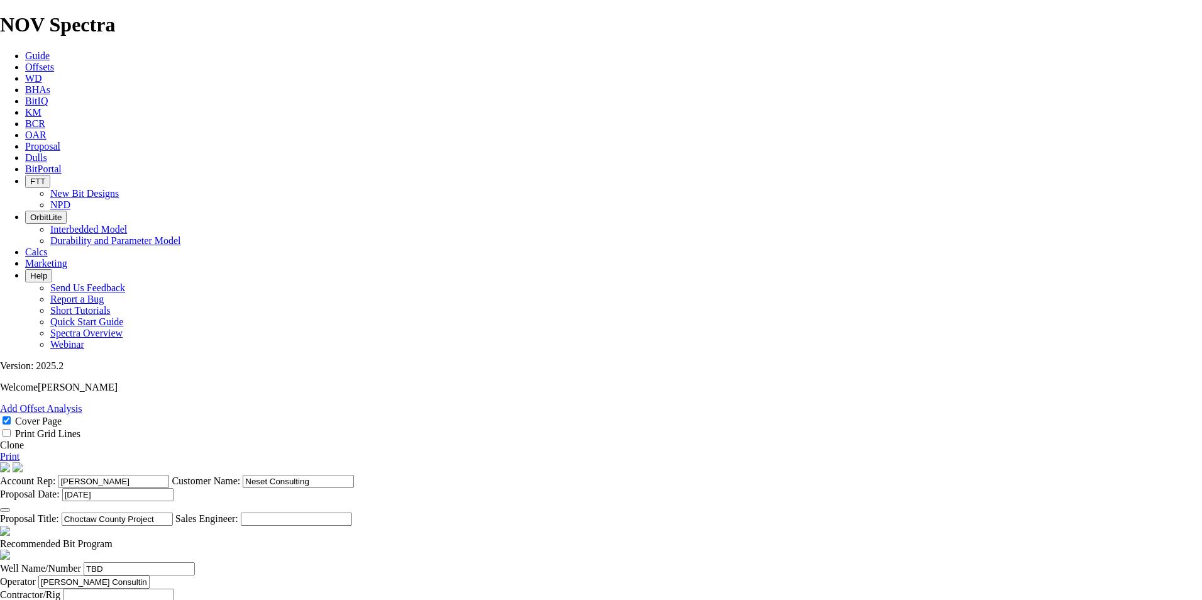
type input "112"
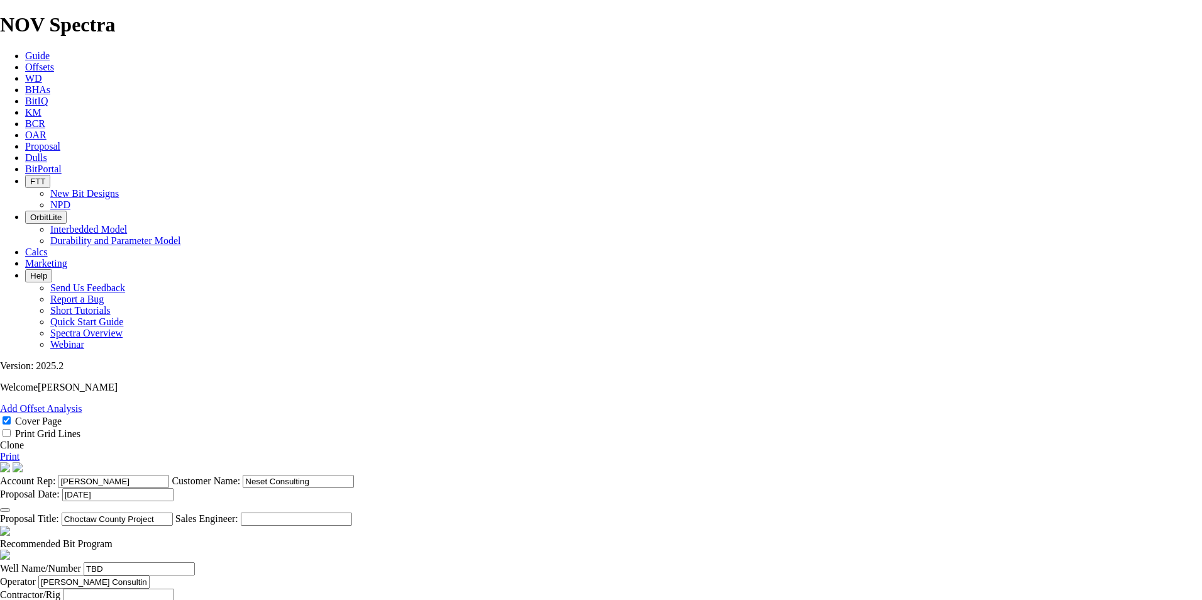
type input "17.8"
type input "10"
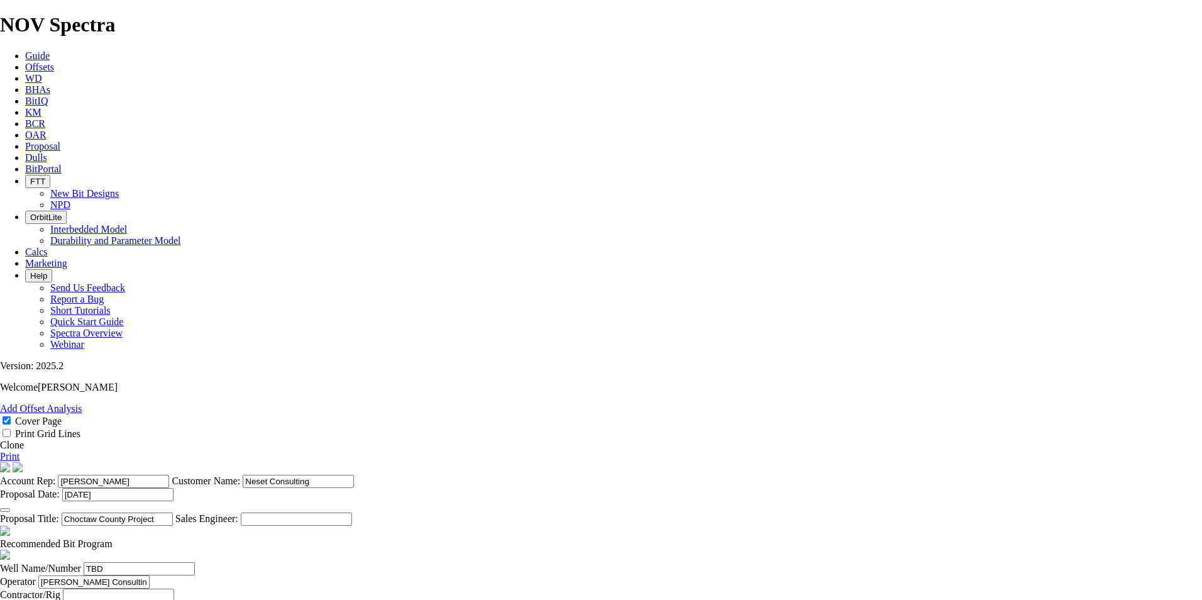
type textarea "27.5 Days Spud to TD Slow Speed Motors recommended"
click at [19, 451] on link "Print" at bounding box center [9, 456] width 19 height 11
click at [150, 575] on input "[PERSON_NAME] Consulting" at bounding box center [93, 581] width 111 height 13
